Goal: Check status

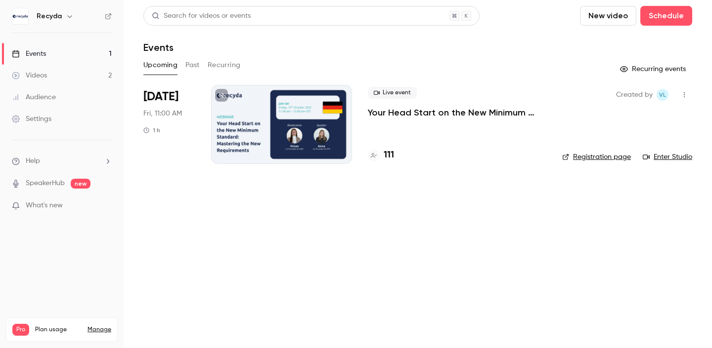
click at [393, 114] on p "Your Head Start on the New Minimum Standard: Mastering the New Requirements" at bounding box center [457, 113] width 178 height 12
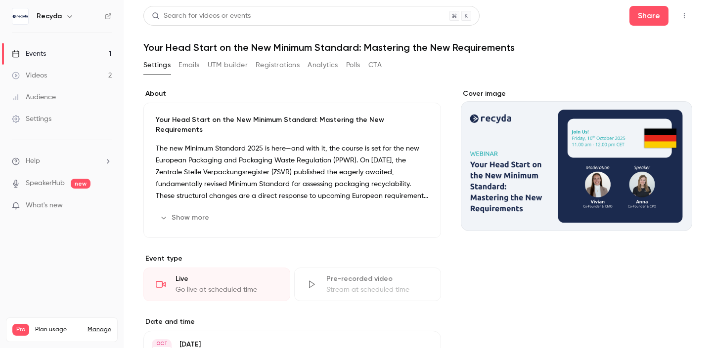
click at [283, 63] on button "Registrations" at bounding box center [277, 65] width 44 height 16
